Goal: Manage account settings

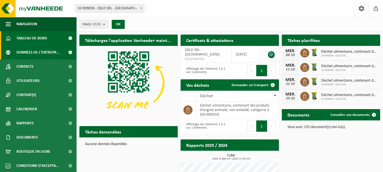
click at [39, 54] on span "Données de l'entrepr..." at bounding box center [37, 52] width 43 height 14
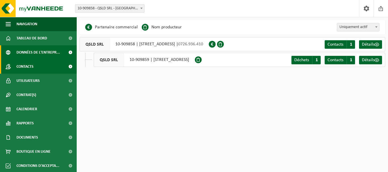
click at [37, 66] on link "Contacts" at bounding box center [38, 67] width 77 height 14
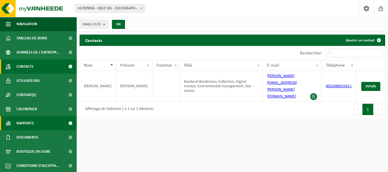
scroll to position [1, 0]
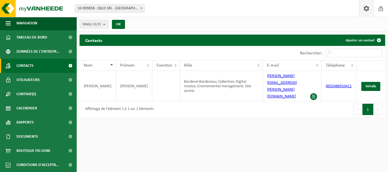
click at [369, 11] on span at bounding box center [366, 8] width 9 height 17
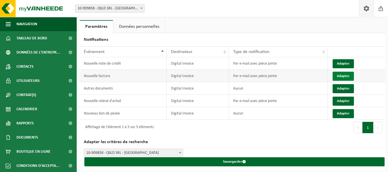
click at [340, 76] on button "Adapter" at bounding box center [342, 76] width 21 height 9
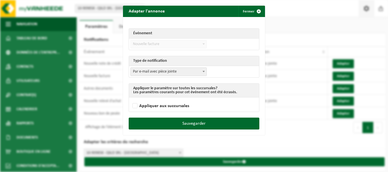
click at [201, 70] on span at bounding box center [204, 71] width 6 height 7
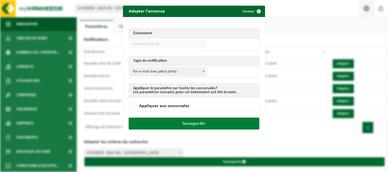
click at [191, 128] on button "Sauvegarder" at bounding box center [194, 124] width 131 height 12
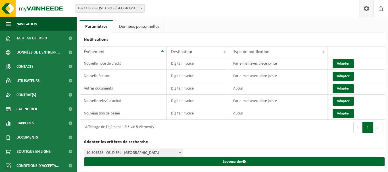
click at [133, 25] on link "Données personnelles" at bounding box center [139, 26] width 52 height 13
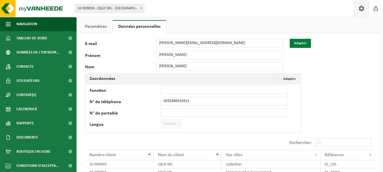
click at [296, 43] on button "Adapter" at bounding box center [300, 43] width 21 height 9
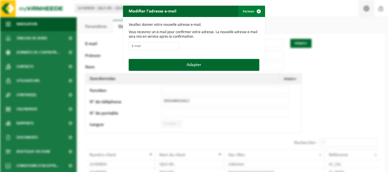
click at [254, 14] on span "button" at bounding box center [258, 11] width 11 height 11
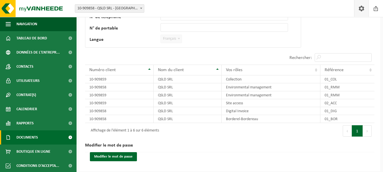
scroll to position [1, 0]
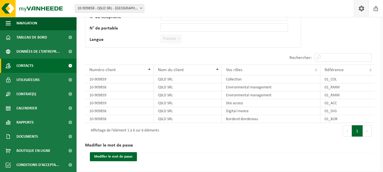
click at [25, 67] on span "Contacts" at bounding box center [24, 66] width 17 height 14
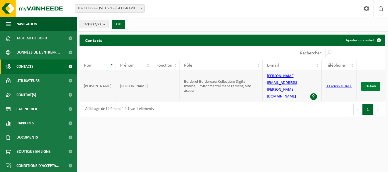
click at [365, 85] on span "Détails" at bounding box center [370, 87] width 10 height 4
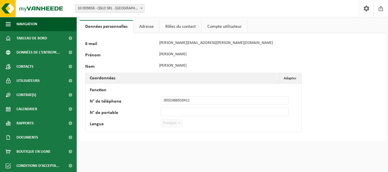
click at [143, 28] on link "Adresse" at bounding box center [146, 26] width 26 height 13
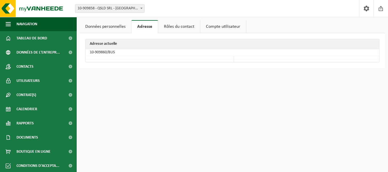
click at [172, 27] on link "Rôles du contact" at bounding box center [179, 26] width 42 height 13
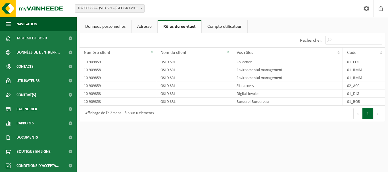
click at [220, 26] on link "Compte utilisateur" at bounding box center [224, 26] width 46 height 13
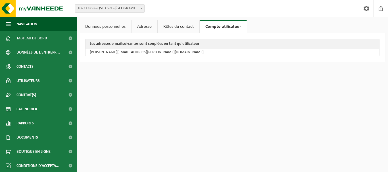
click at [94, 25] on link "Données personnelles" at bounding box center [105, 26] width 52 height 13
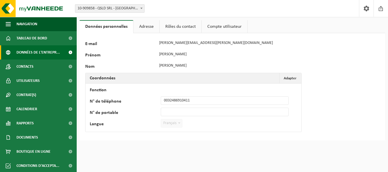
click at [32, 52] on span "Données de l'entrepr..." at bounding box center [37, 52] width 43 height 14
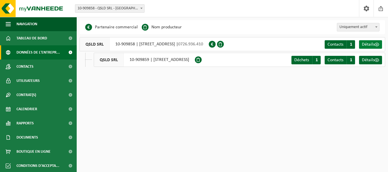
click at [365, 45] on span "Détails" at bounding box center [367, 44] width 13 height 5
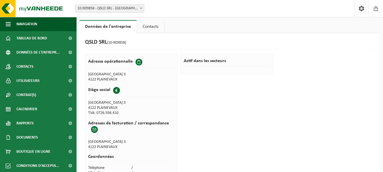
scroll to position [28, 0]
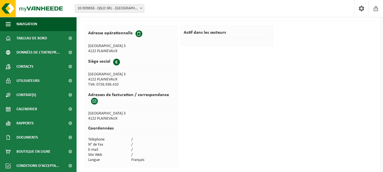
click at [94, 101] on span at bounding box center [94, 101] width 7 height 7
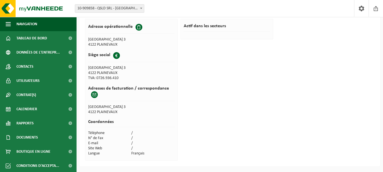
scroll to position [0, 0]
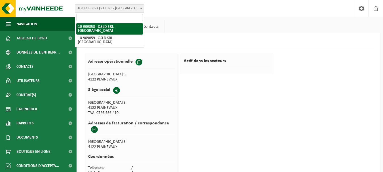
click at [95, 11] on span "10-909858 - QSLD SRL - [GEOGRAPHIC_DATA]" at bounding box center [109, 9] width 69 height 8
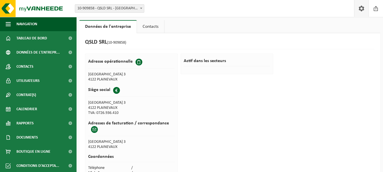
click at [363, 6] on span at bounding box center [362, 8] width 9 height 17
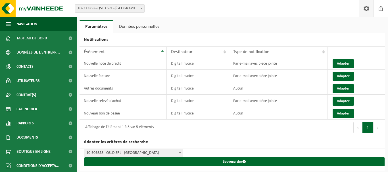
click at [144, 26] on link "Données personnelles" at bounding box center [139, 26] width 52 height 13
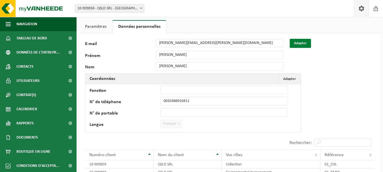
click at [302, 44] on button "Adapter" at bounding box center [300, 43] width 21 height 9
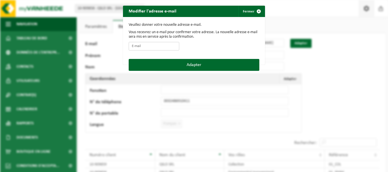
click at [130, 46] on input "E-mail" at bounding box center [154, 46] width 51 height 9
click at [255, 12] on span "button" at bounding box center [258, 11] width 11 height 11
